Goal: Information Seeking & Learning: Learn about a topic

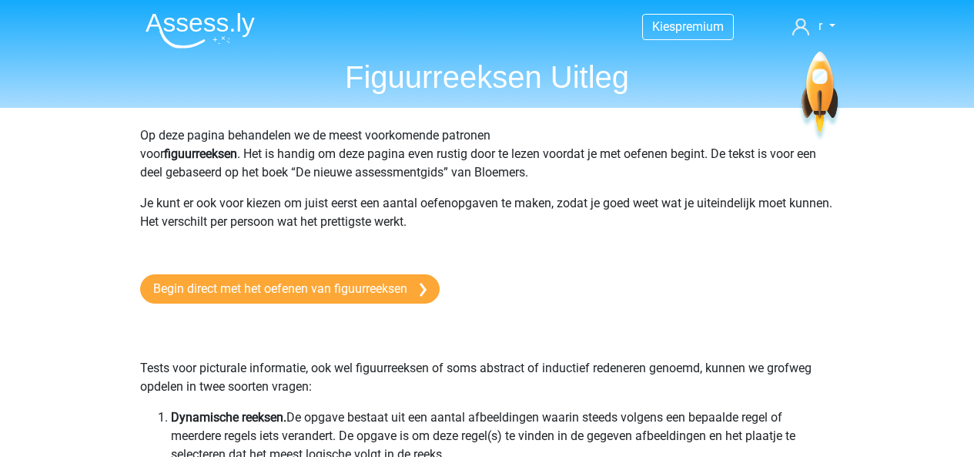
scroll to position [5004, 0]
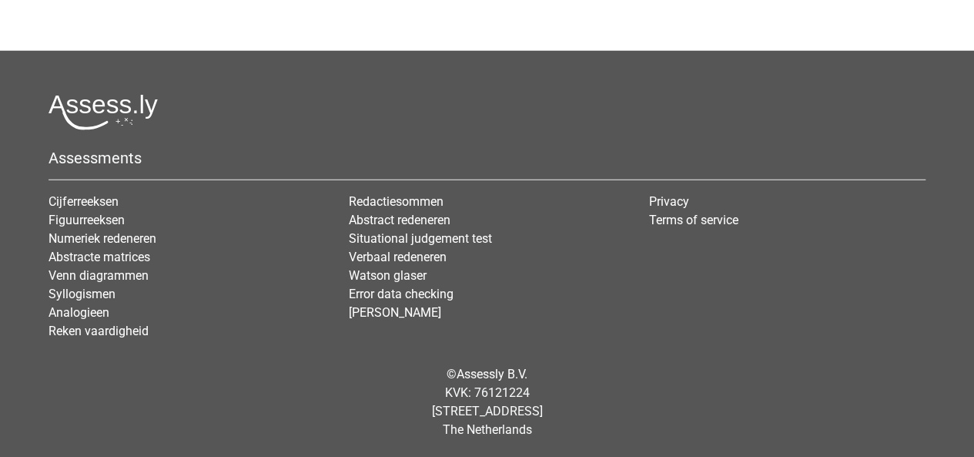
click at [785, 106] on div at bounding box center [487, 112] width 877 height 36
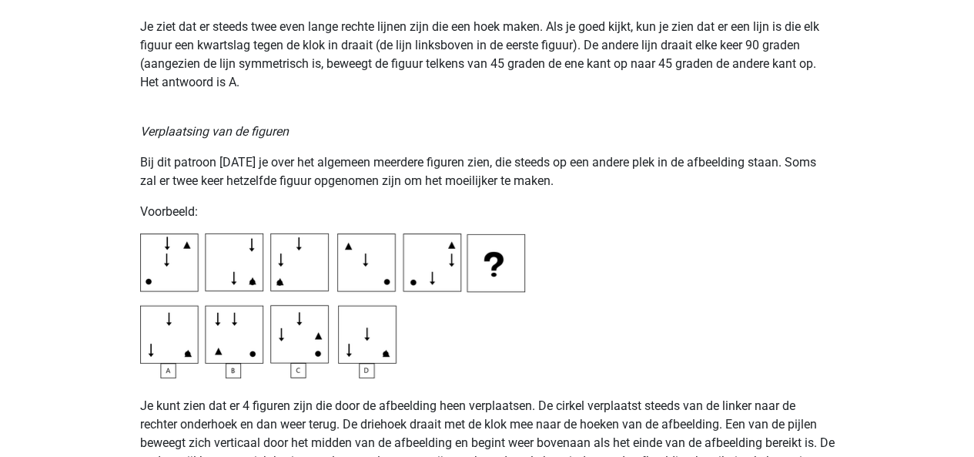
scroll to position [2244, 0]
click at [781, 141] on div "Op deze pagina behandelen we de meest voorkomende patronen voor figuurreeksen .…" at bounding box center [487, 336] width 731 height 4947
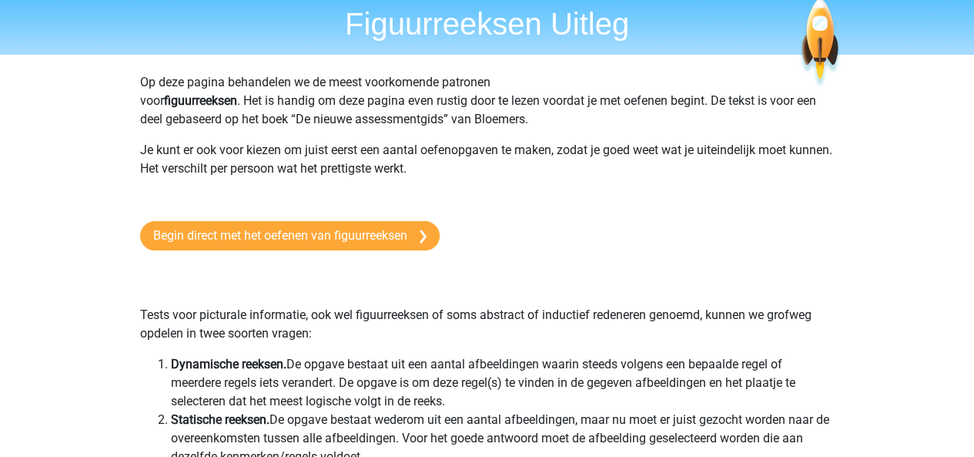
scroll to position [0, 0]
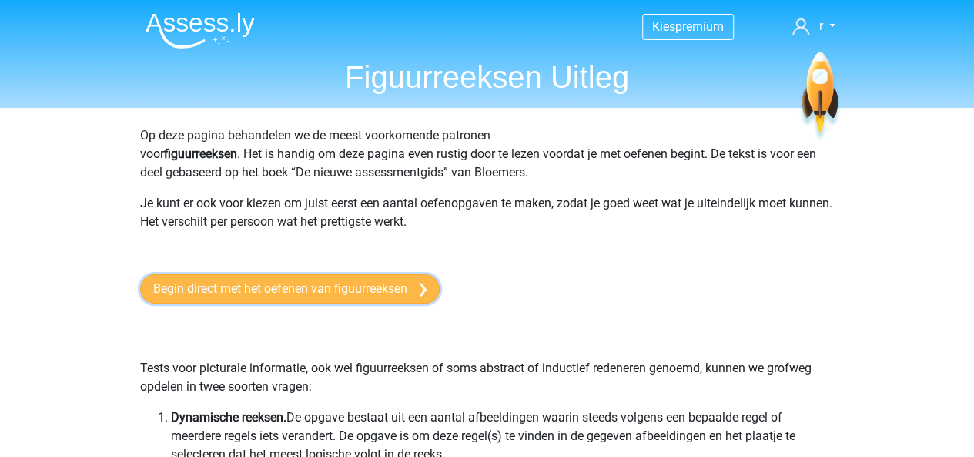
click at [258, 286] on link "Begin direct met het oefenen van figuurreeksen" at bounding box center [290, 288] width 300 height 29
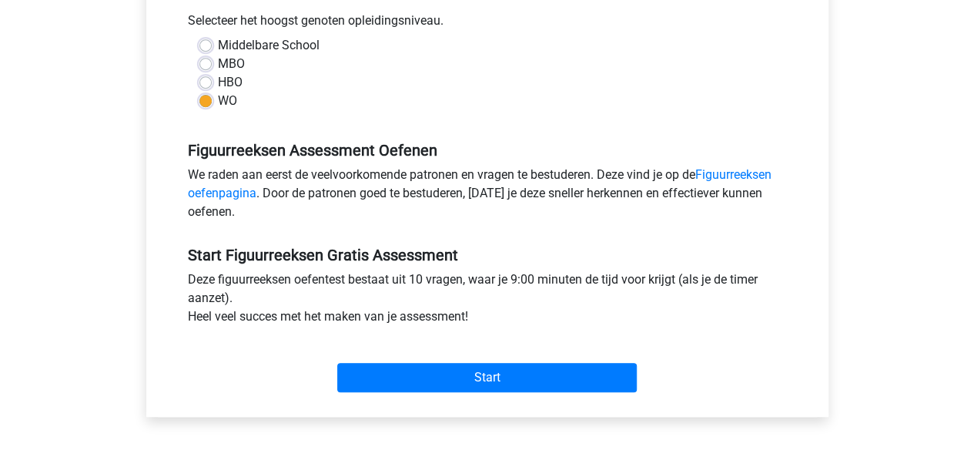
scroll to position [350, 0]
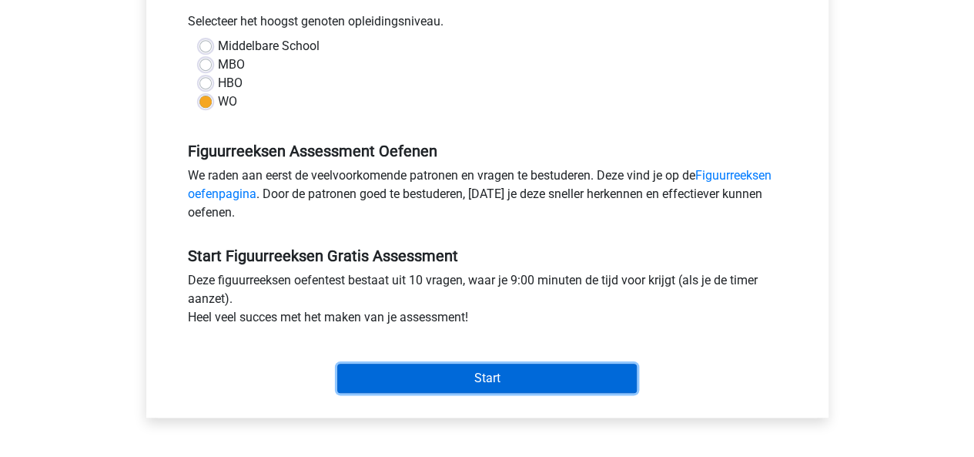
click at [480, 375] on input "Start" at bounding box center [487, 377] width 300 height 29
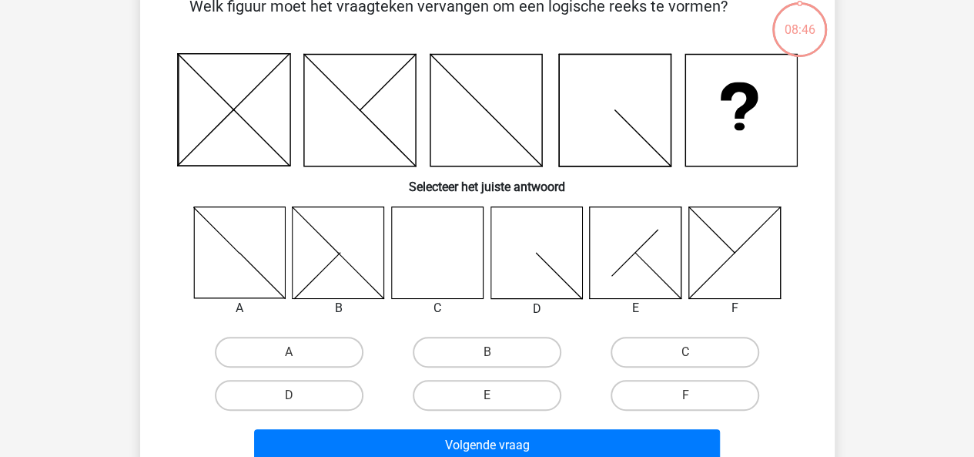
scroll to position [112, 0]
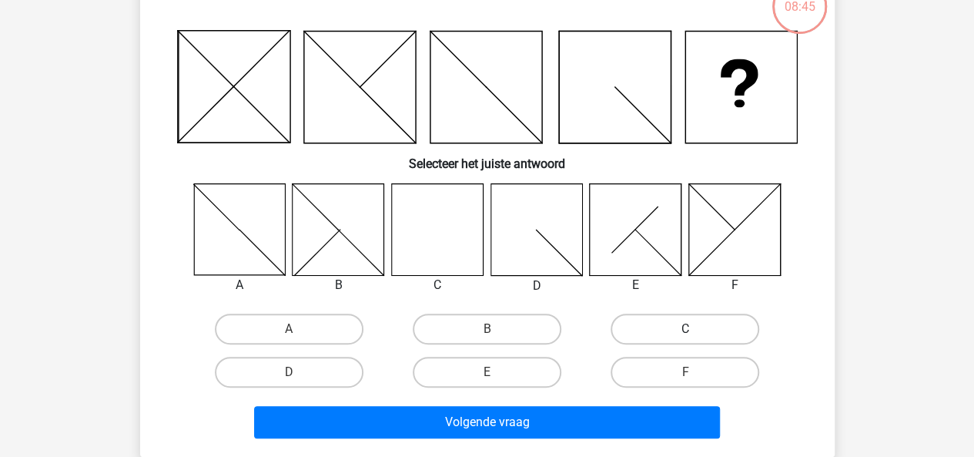
click at [708, 333] on label "C" at bounding box center [685, 328] width 149 height 31
click at [695, 333] on input "C" at bounding box center [690, 334] width 10 height 10
radio input "true"
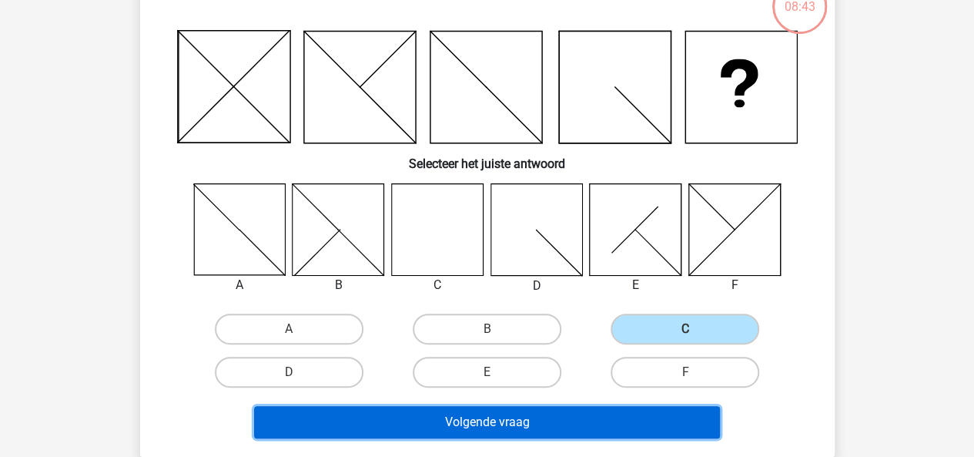
click at [493, 420] on button "Volgende vraag" at bounding box center [487, 422] width 466 height 32
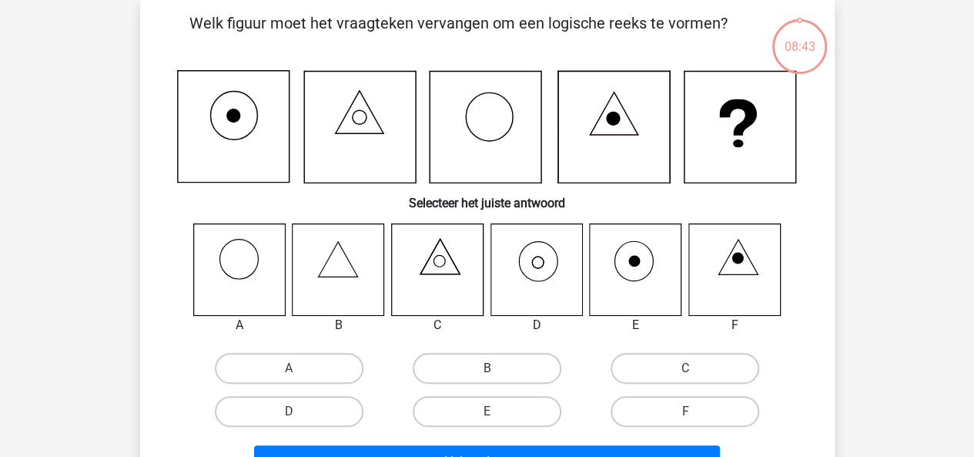
scroll to position [71, 0]
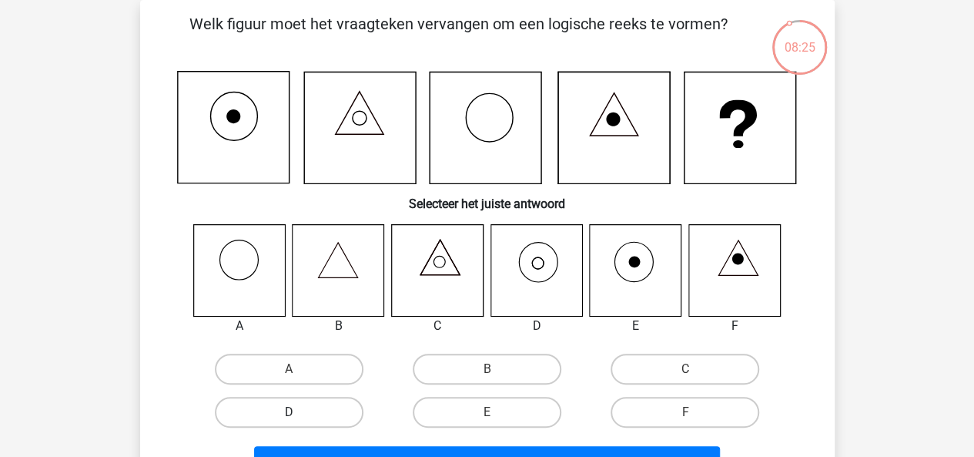
click at [317, 410] on label "D" at bounding box center [289, 412] width 149 height 31
click at [299, 412] on input "D" at bounding box center [294, 417] width 10 height 10
radio input "true"
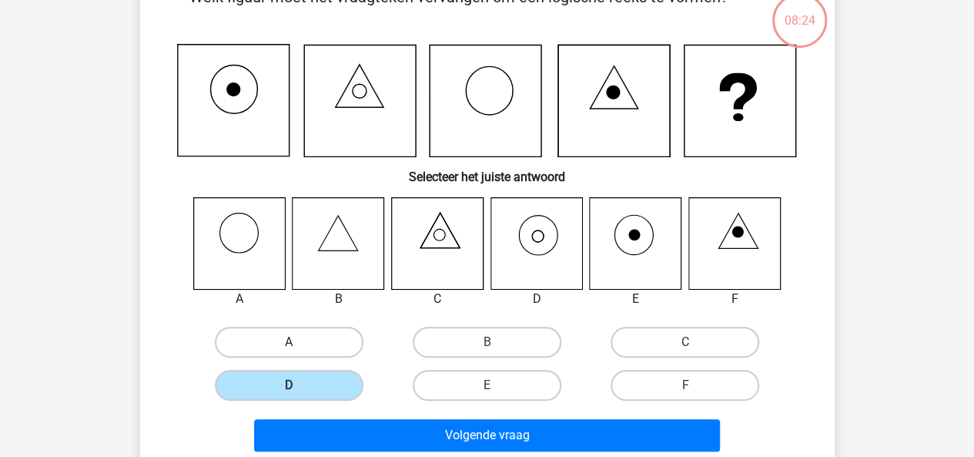
scroll to position [121, 0]
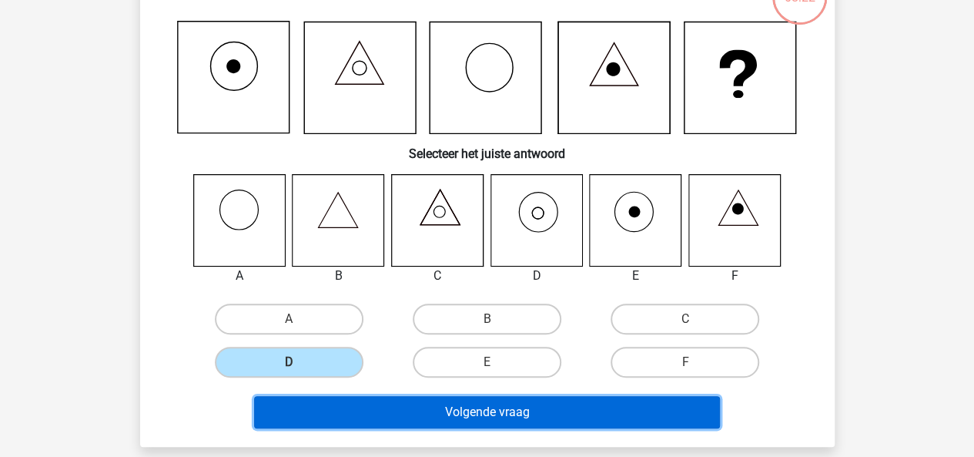
click at [457, 417] on button "Volgende vraag" at bounding box center [487, 412] width 466 height 32
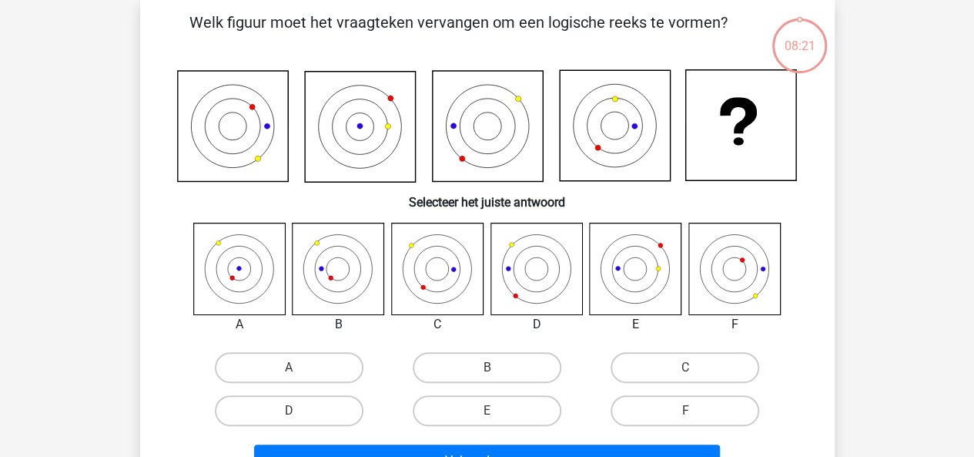
scroll to position [71, 0]
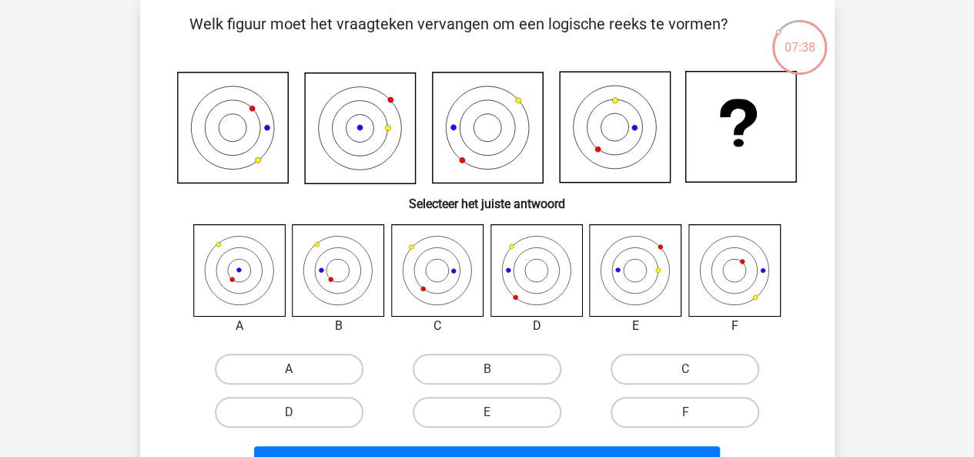
click at [310, 370] on label "A" at bounding box center [289, 368] width 149 height 31
click at [299, 370] on input "A" at bounding box center [294, 374] width 10 height 10
radio input "true"
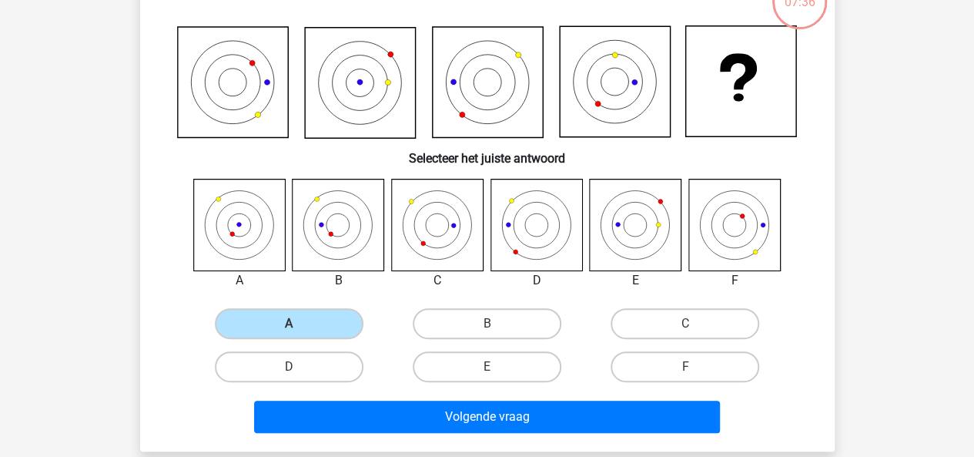
scroll to position [117, 0]
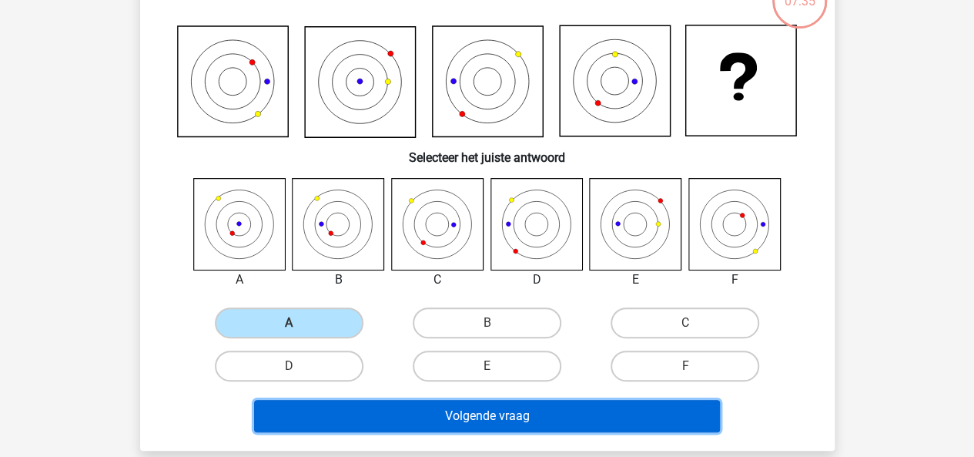
click at [486, 415] on button "Volgende vraag" at bounding box center [487, 416] width 466 height 32
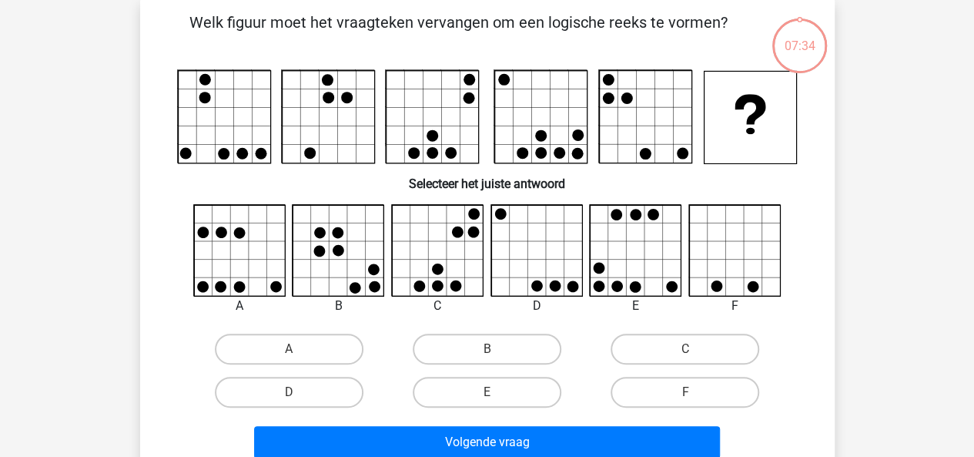
scroll to position [71, 0]
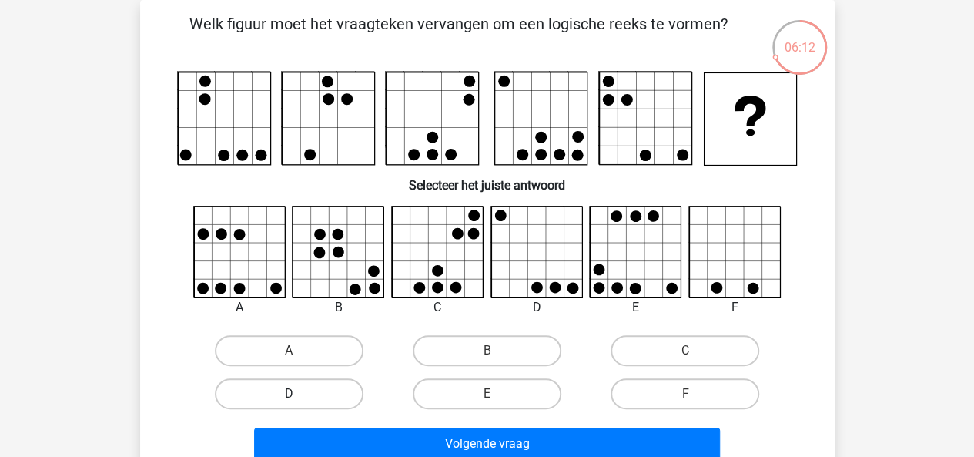
click at [303, 398] on label "D" at bounding box center [289, 393] width 149 height 31
click at [299, 398] on input "D" at bounding box center [294, 398] width 10 height 10
radio input "true"
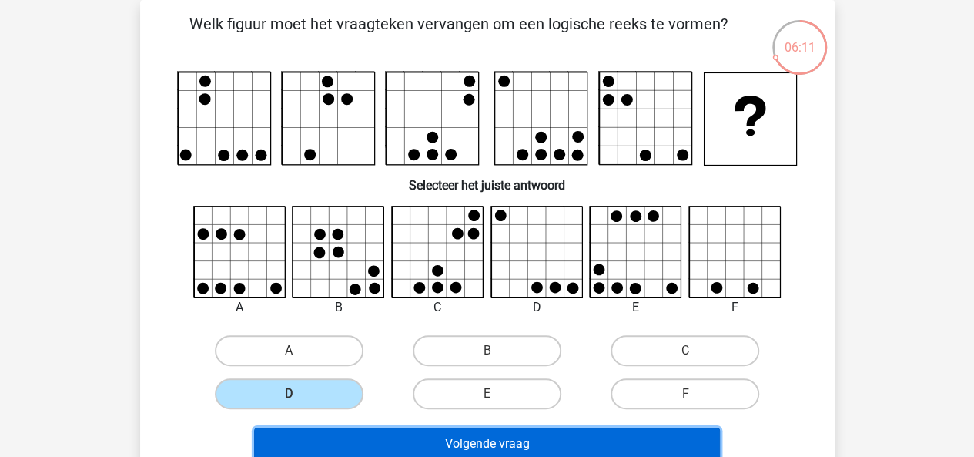
click at [464, 440] on button "Volgende vraag" at bounding box center [487, 443] width 466 height 32
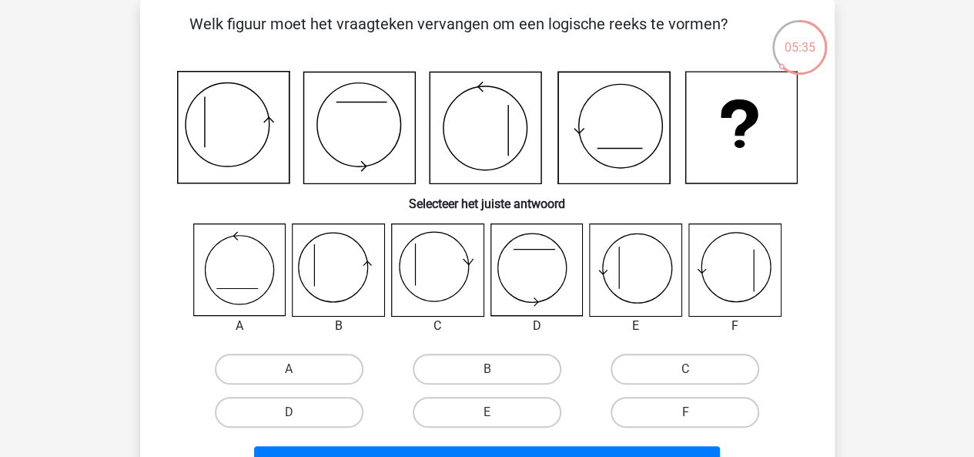
click at [493, 372] on input "B" at bounding box center [492, 374] width 10 height 10
radio input "true"
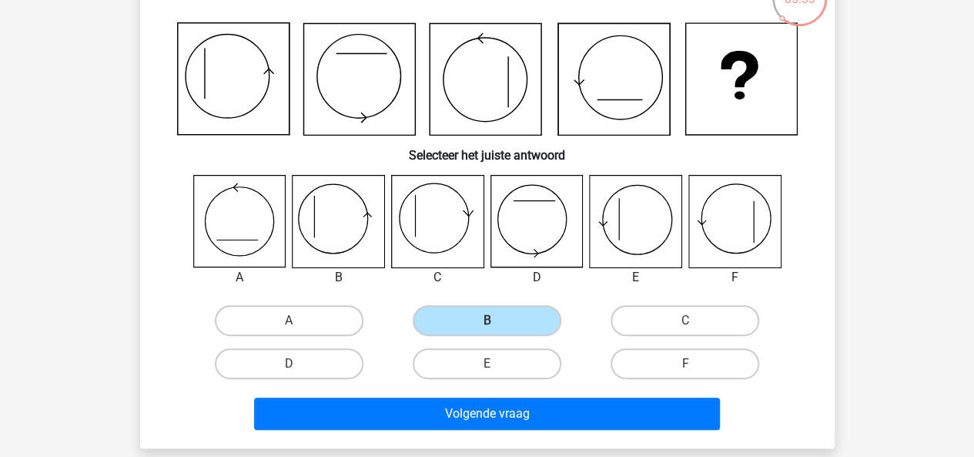
scroll to position [120, 0]
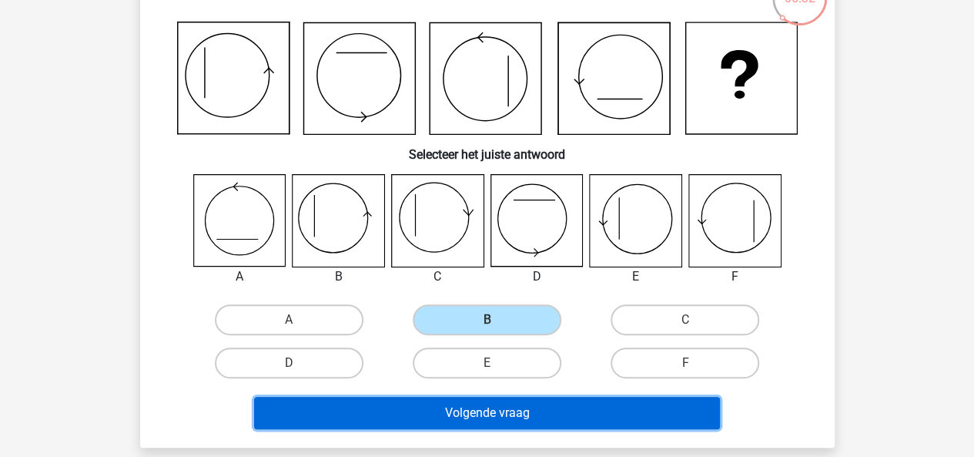
click at [477, 417] on button "Volgende vraag" at bounding box center [487, 413] width 466 height 32
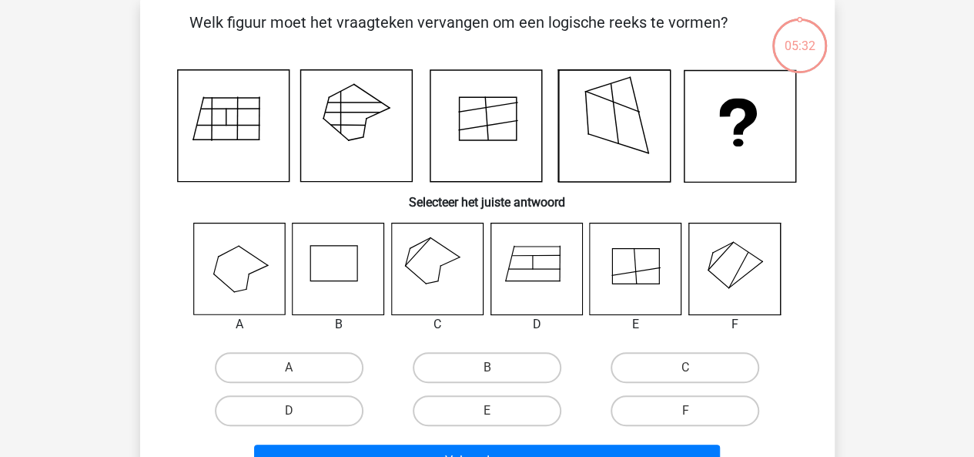
scroll to position [71, 0]
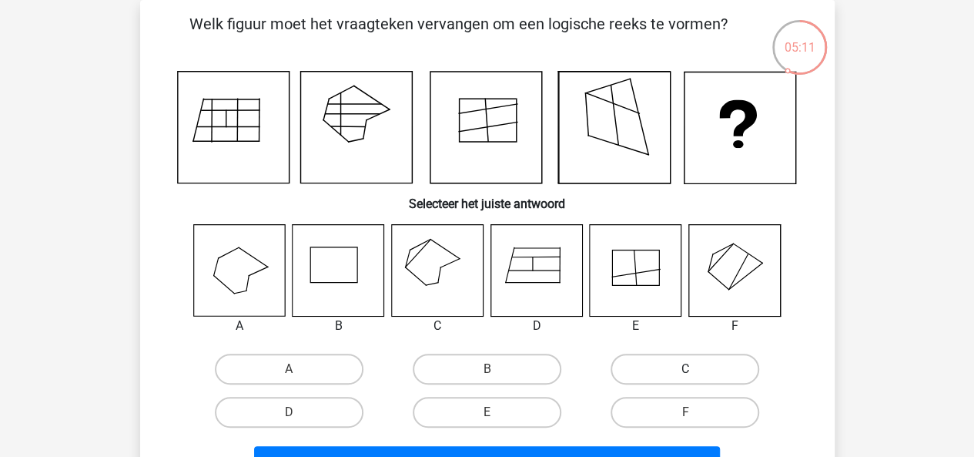
click at [701, 366] on label "C" at bounding box center [685, 368] width 149 height 31
click at [695, 369] on input "C" at bounding box center [690, 374] width 10 height 10
radio input "true"
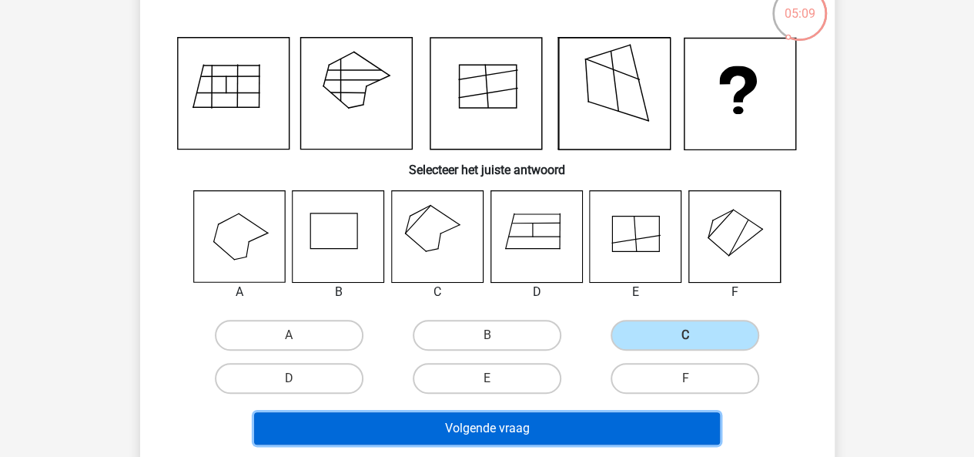
click at [496, 433] on button "Volgende vraag" at bounding box center [487, 428] width 466 height 32
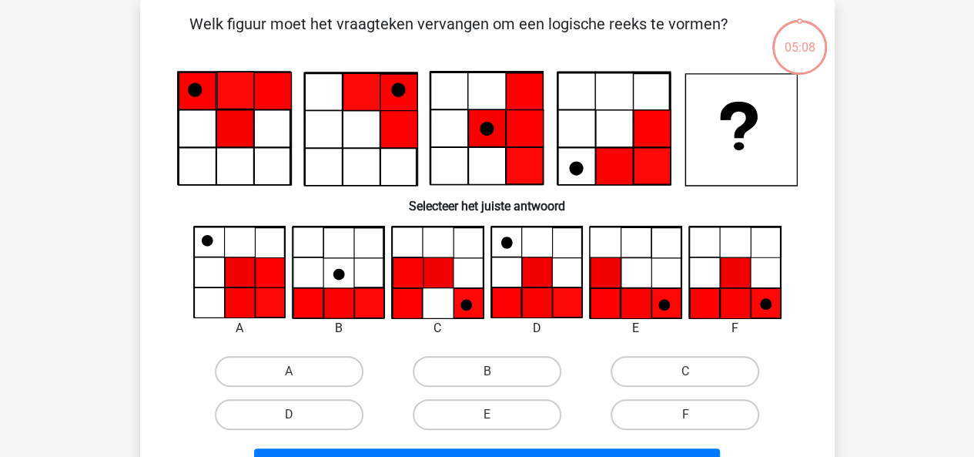
scroll to position [71, 0]
click at [669, 402] on label "F" at bounding box center [685, 414] width 149 height 31
click at [685, 414] on input "F" at bounding box center [690, 419] width 10 height 10
radio input "true"
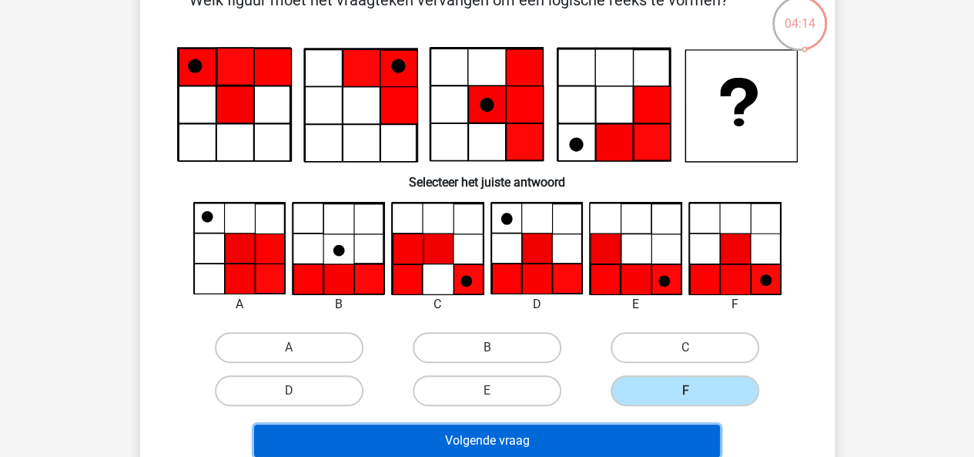
click at [511, 447] on button "Volgende vraag" at bounding box center [487, 440] width 466 height 32
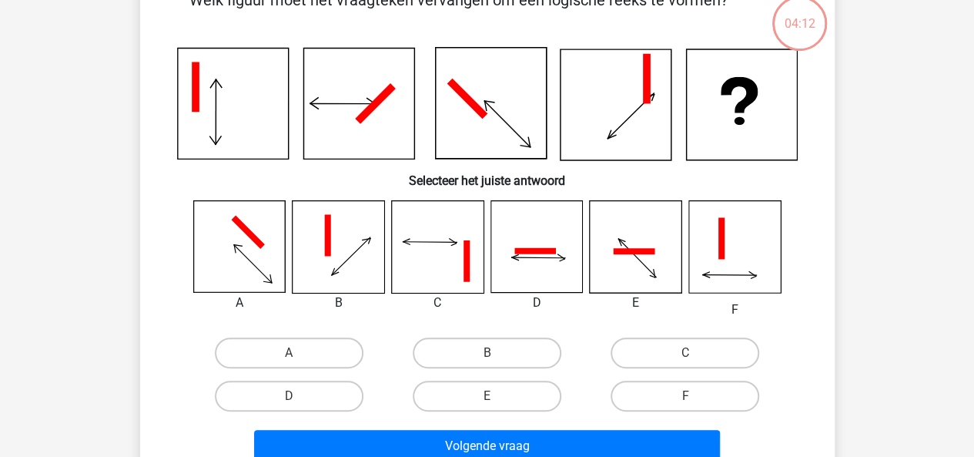
scroll to position [71, 0]
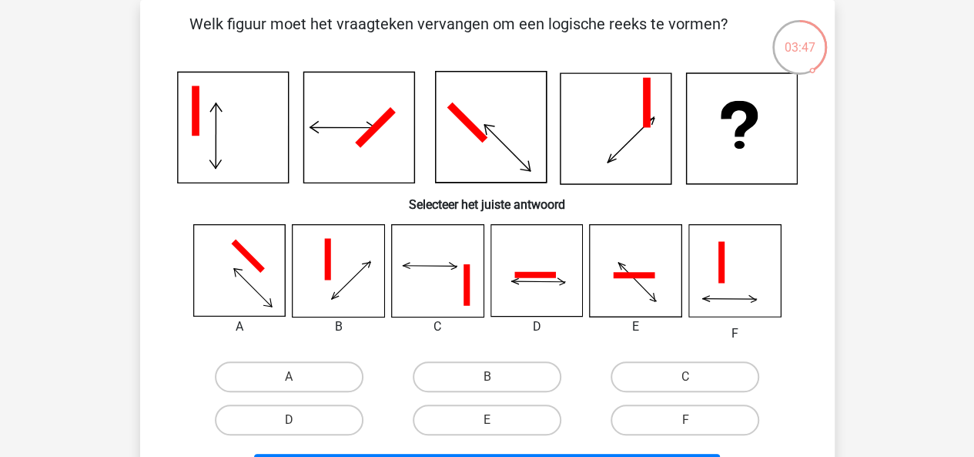
click at [805, 51] on div "03:47" at bounding box center [800, 37] width 58 height 38
click at [333, 416] on label "D" at bounding box center [289, 419] width 149 height 31
click at [299, 420] on input "D" at bounding box center [294, 425] width 10 height 10
radio input "true"
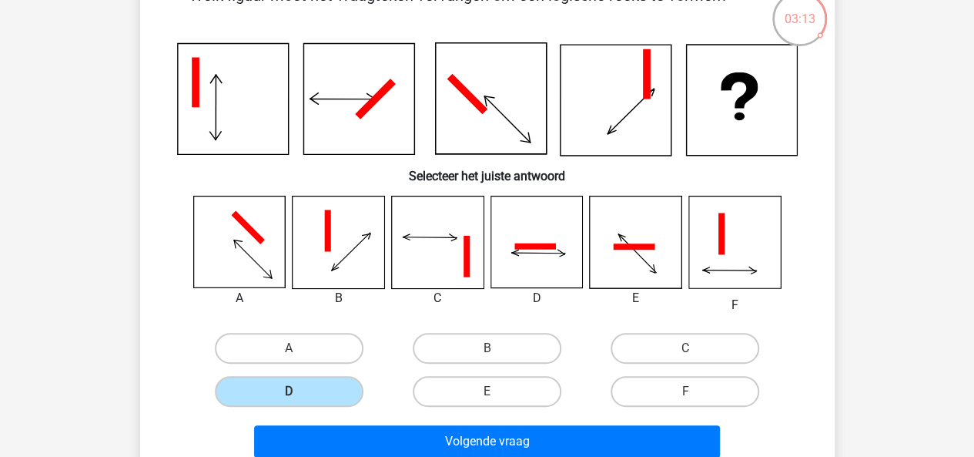
scroll to position [107, 0]
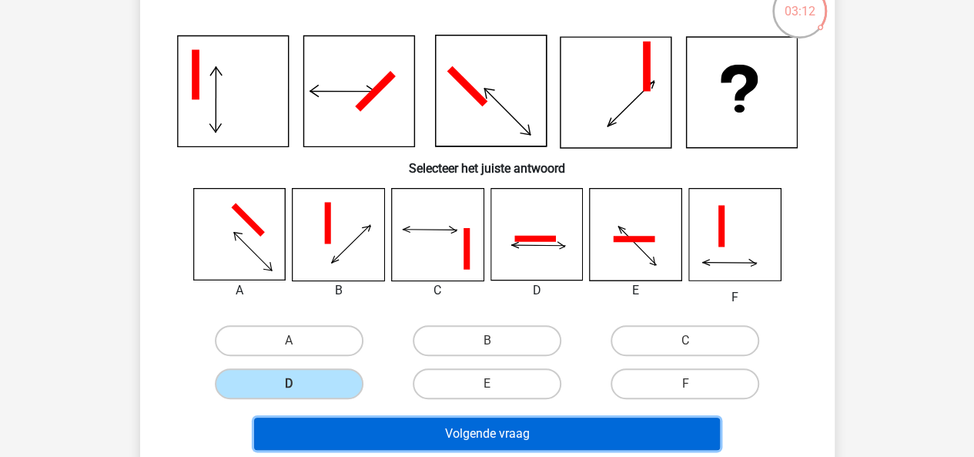
click at [487, 432] on button "Volgende vraag" at bounding box center [487, 433] width 466 height 32
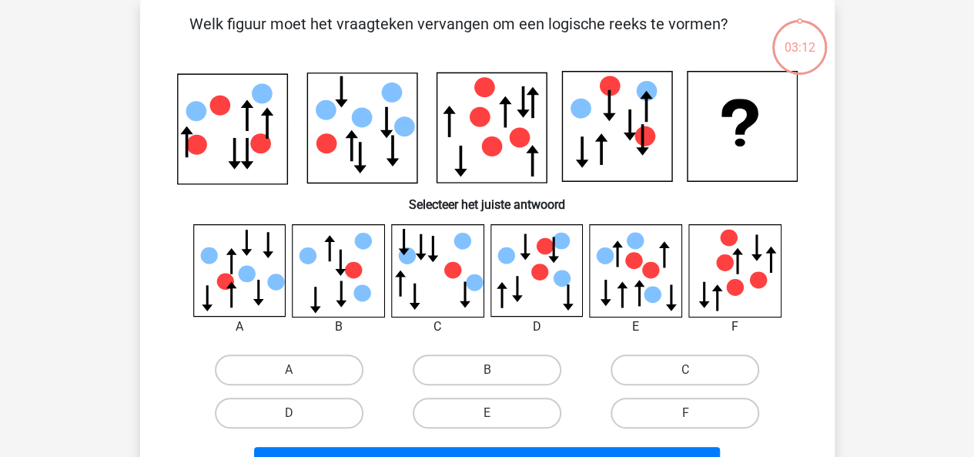
scroll to position [71, 0]
click at [678, 404] on label "F" at bounding box center [685, 412] width 149 height 31
click at [685, 413] on input "F" at bounding box center [690, 418] width 10 height 10
radio input "true"
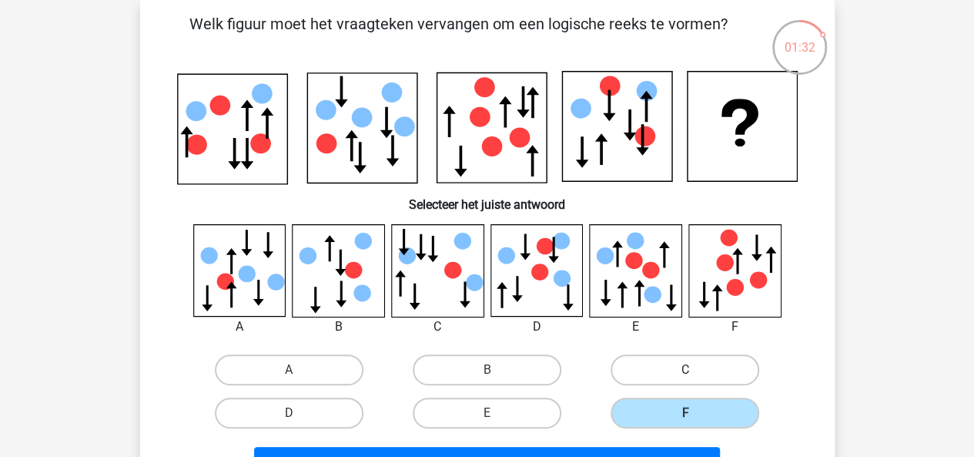
scroll to position [98, 0]
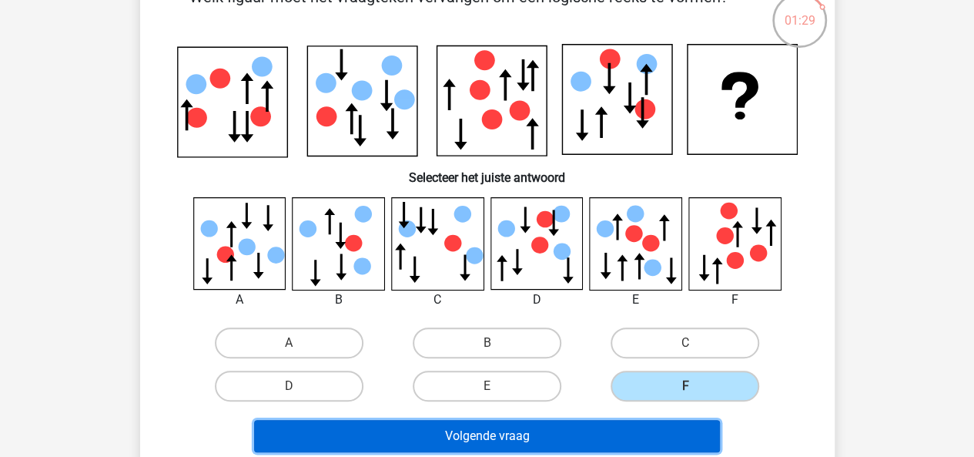
click at [525, 433] on button "Volgende vraag" at bounding box center [487, 436] width 466 height 32
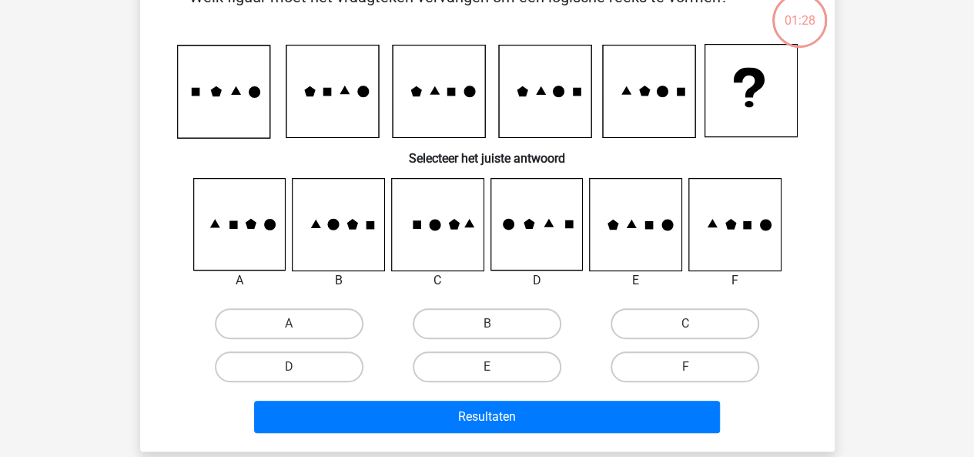
scroll to position [71, 0]
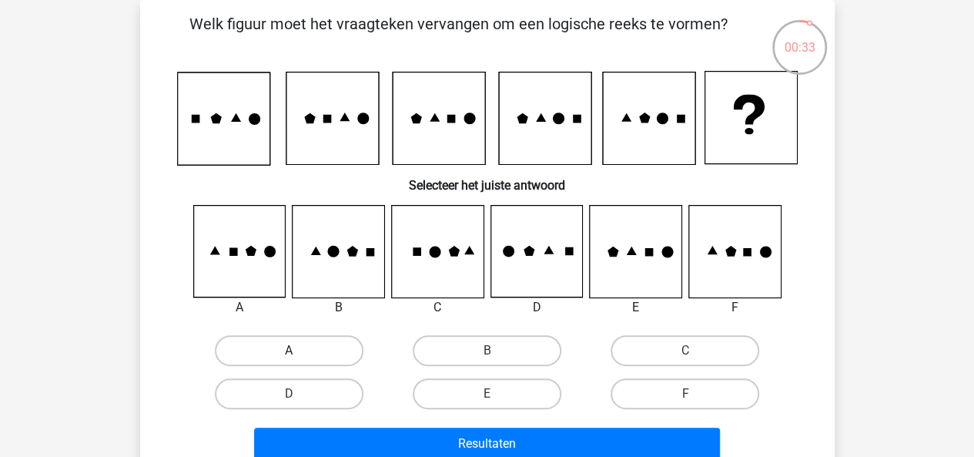
click at [266, 346] on label "A" at bounding box center [289, 350] width 149 height 31
click at [289, 350] on input "A" at bounding box center [294, 355] width 10 height 10
radio input "true"
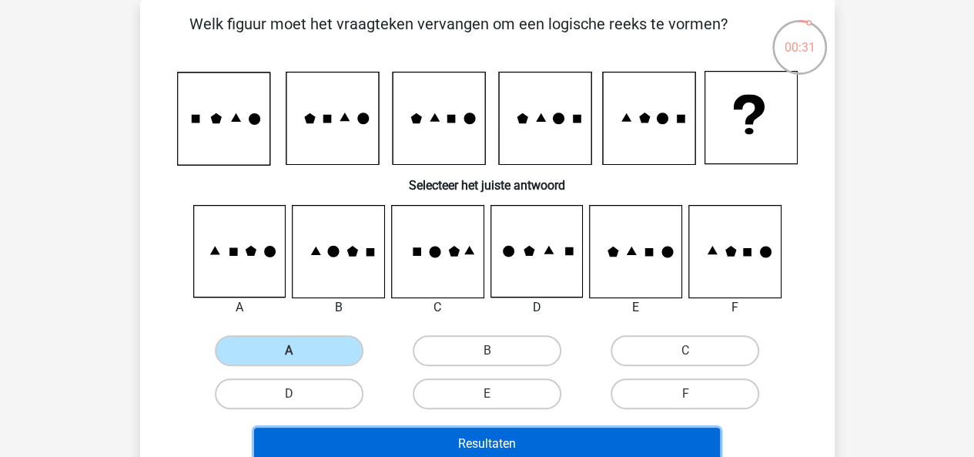
click at [457, 435] on button "Resultaten" at bounding box center [487, 443] width 466 height 32
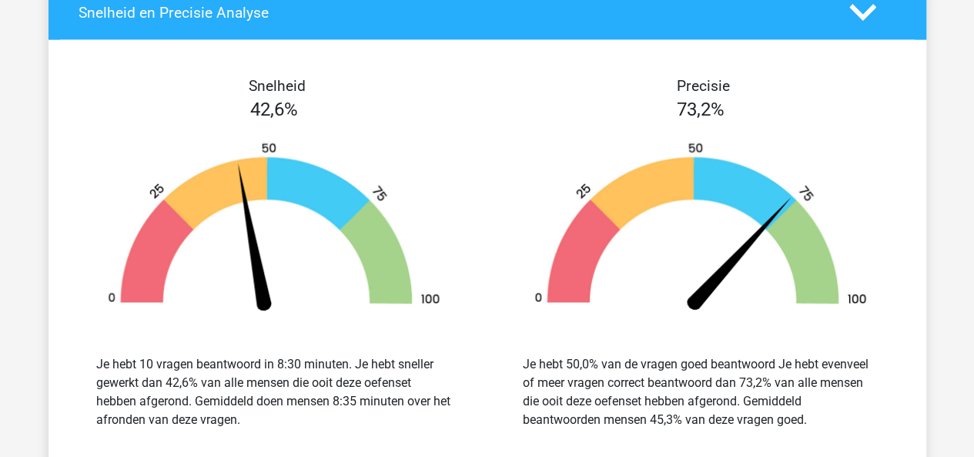
scroll to position [1821, 0]
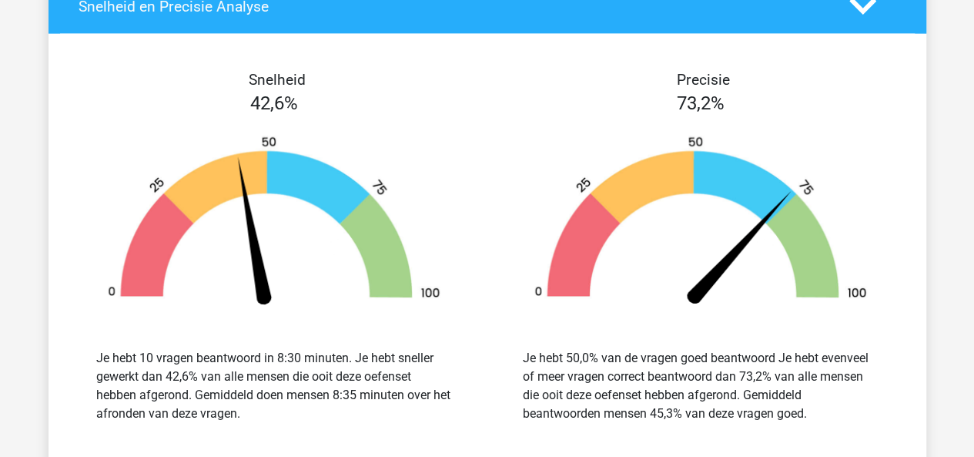
click at [547, 204] on img at bounding box center [700, 224] width 380 height 176
click at [557, 207] on img at bounding box center [700, 224] width 380 height 176
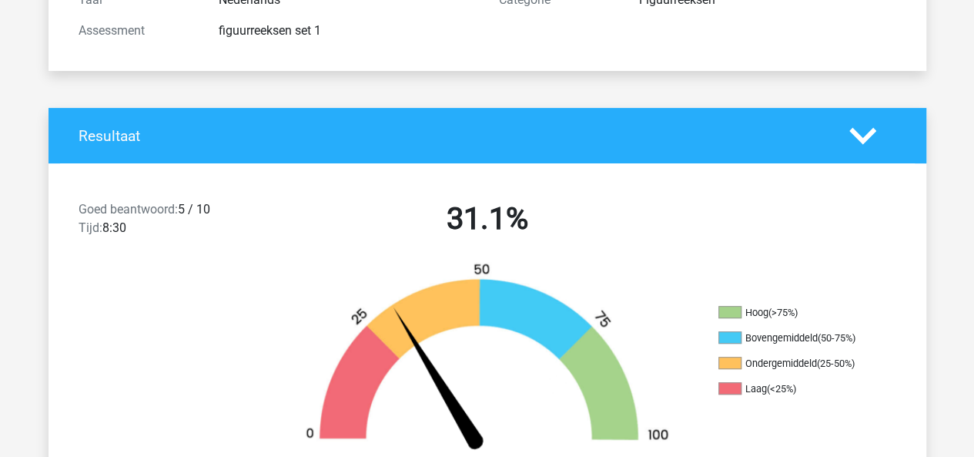
scroll to position [0, 0]
